Goal: Transaction & Acquisition: Purchase product/service

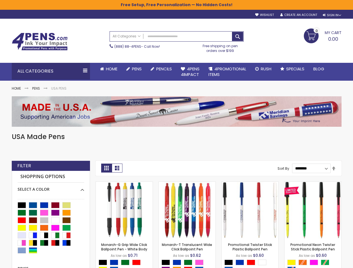
click at [176, 134] on h1 "USA Made Pens" at bounding box center [177, 136] width 330 height 9
click at [331, 15] on div "Sign In" at bounding box center [332, 15] width 18 height 4
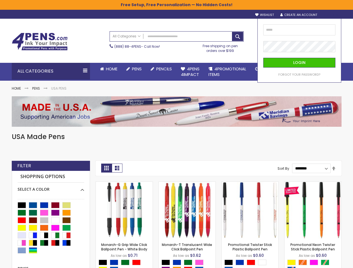
click at [142, 55] on div "Search All Categories All Categories Pens Plastic Pens Metal Pens Grip Pens Las…" at bounding box center [177, 42] width 134 height 27
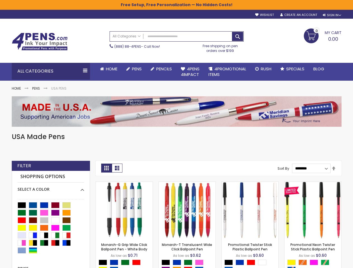
click at [144, 62] on div "Toggle Nav Search All Categories All Categories Pens Plastic Pens Metal Pens Gr…" at bounding box center [176, 41] width 335 height 44
click at [51, 71] on div "All Categories" at bounding box center [51, 71] width 78 height 17
click at [117, 168] on link "List" at bounding box center [117, 168] width 11 height 9
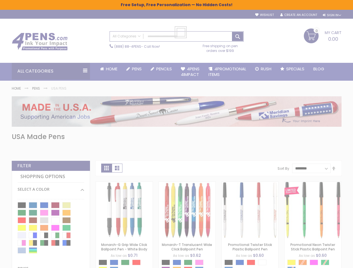
click at [334, 169] on link "Set Descending Direction" at bounding box center [333, 169] width 4 height 6
click at [124, 264] on div "Green" at bounding box center [125, 263] width 8 height 6
